Goal: Task Accomplishment & Management: Manage account settings

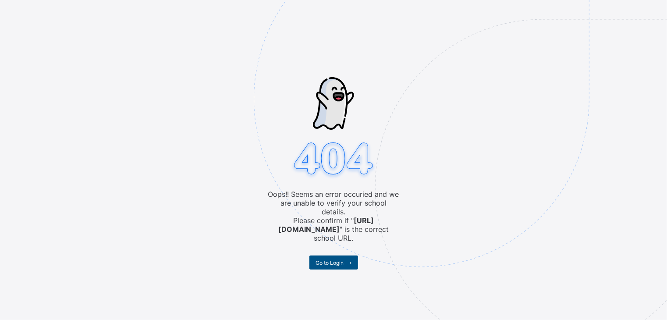
click at [336, 259] on span "Go to Login" at bounding box center [330, 262] width 28 height 7
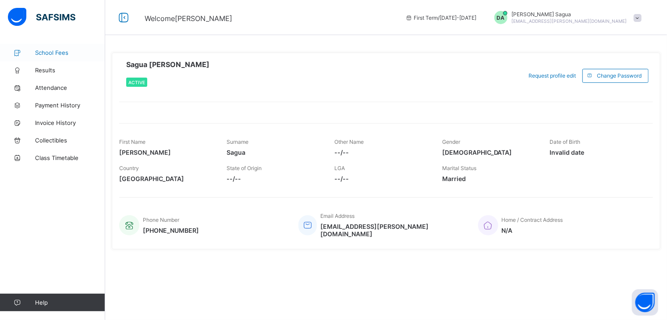
click at [61, 54] on span "School Fees" at bounding box center [70, 52] width 70 height 7
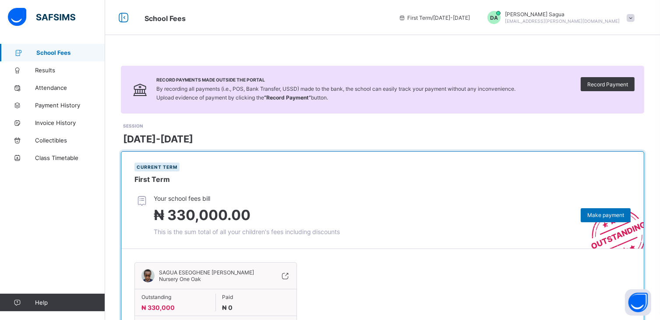
click at [418, 133] on div "[DATE]-[DATE]" at bounding box center [383, 138] width 521 height 11
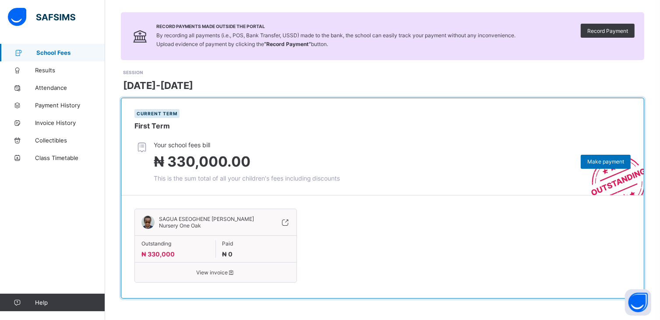
scroll to position [54, 0]
click at [58, 104] on span "Payment History" at bounding box center [70, 105] width 70 height 7
